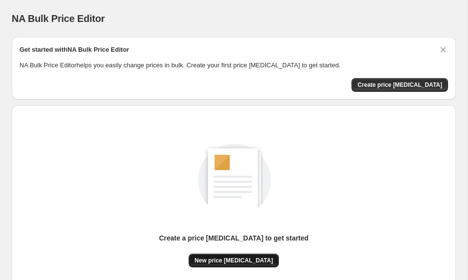
click at [255, 261] on span "New price [MEDICAL_DATA]" at bounding box center [234, 260] width 78 height 8
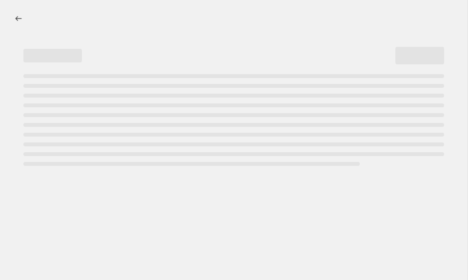
select select "percentage"
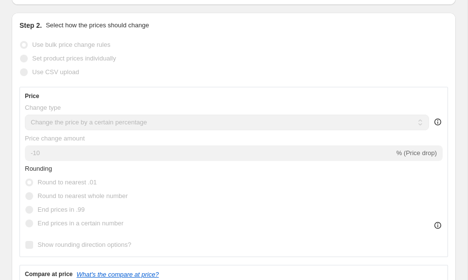
scroll to position [98, 0]
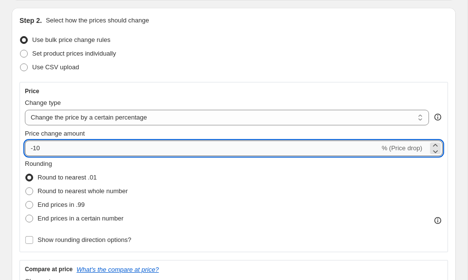
click at [219, 154] on input "-10" at bounding box center [202, 148] width 355 height 16
type input "-1"
type input "-30"
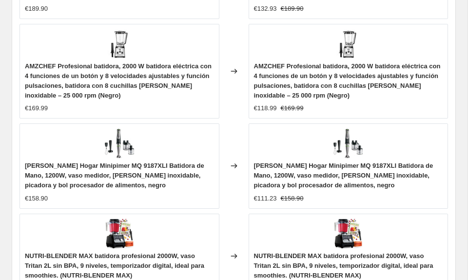
scroll to position [1069, 0]
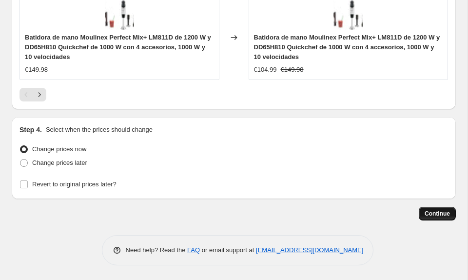
click at [434, 219] on button "Continue" at bounding box center [437, 214] width 37 height 14
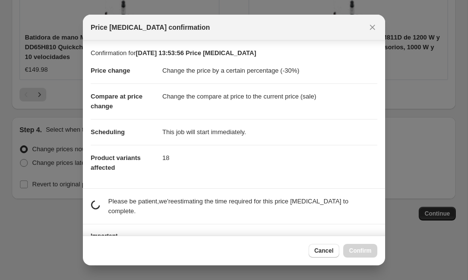
scroll to position [50, 0]
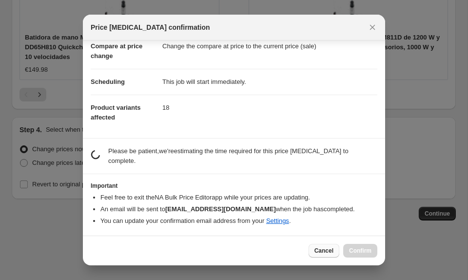
click at [324, 247] on span "Cancel" at bounding box center [323, 251] width 19 height 8
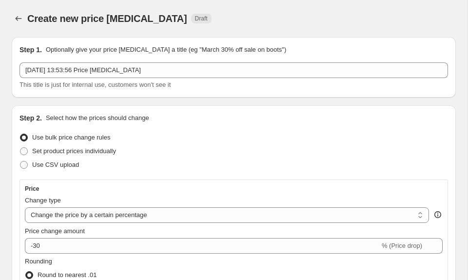
scroll to position [1069, 0]
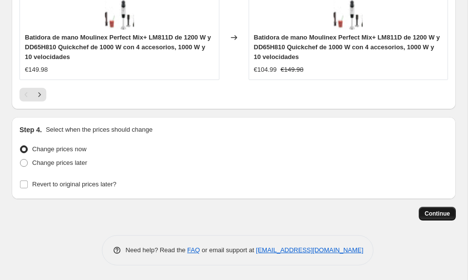
click at [432, 212] on span "Continue" at bounding box center [437, 214] width 25 height 8
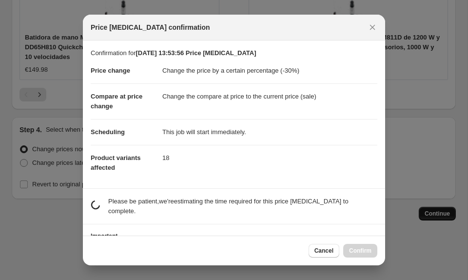
scroll to position [0, 0]
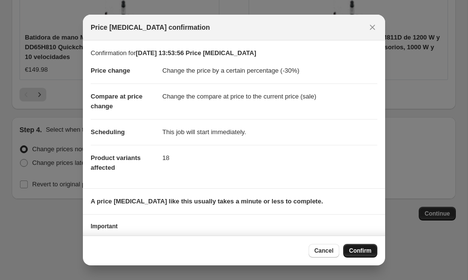
click at [348, 248] on button "Confirm" at bounding box center [360, 251] width 34 height 14
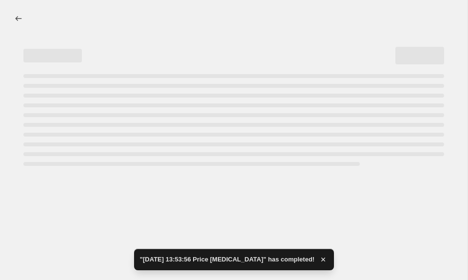
select select "percentage"
